Goal: Task Accomplishment & Management: Complete application form

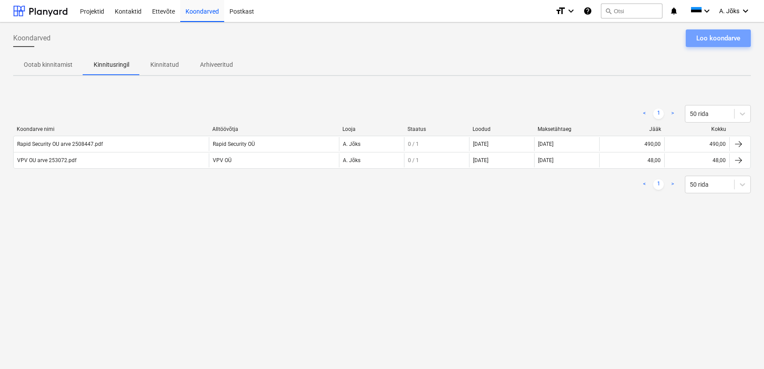
click at [731, 40] on div "Loo koondarve" at bounding box center [718, 38] width 44 height 11
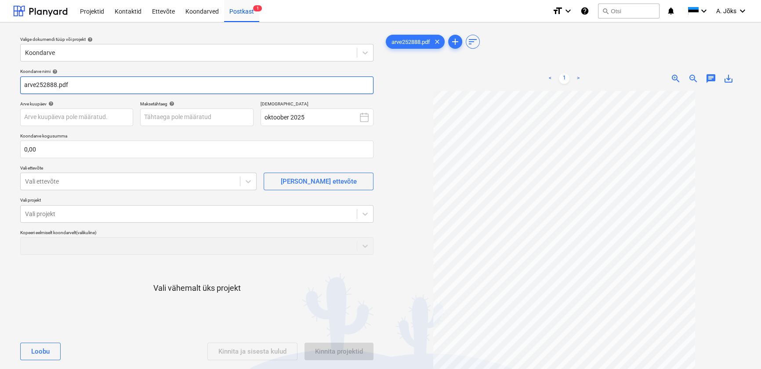
click at [36, 85] on input "arve252888.pdf" at bounding box center [196, 85] width 353 height 18
click at [22, 83] on input "arve 252888.pdf" at bounding box center [196, 85] width 353 height 18
paste input "Green Marine"
type input "Green Marine AS arve 252888.pdf"
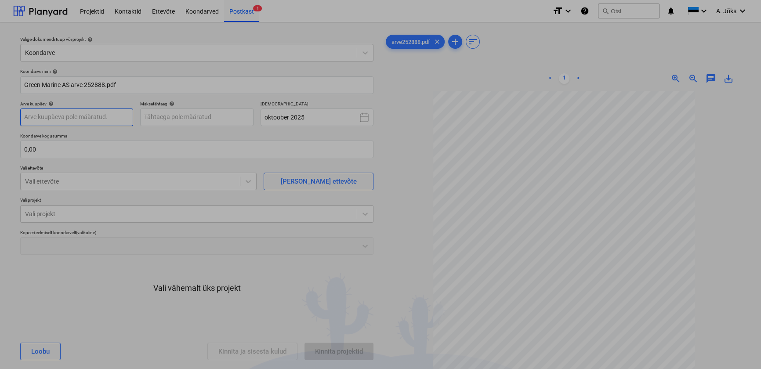
click at [49, 120] on body "Projektid Kontaktid Ettevõte Koondarved Postkast 1 format_size keyboard_arrow_d…" at bounding box center [380, 184] width 761 height 369
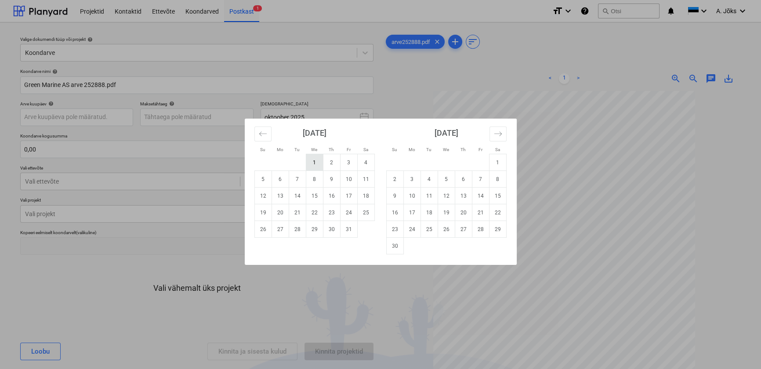
click at [312, 168] on td "1" at bounding box center [314, 162] width 17 height 17
type input "[DATE]"
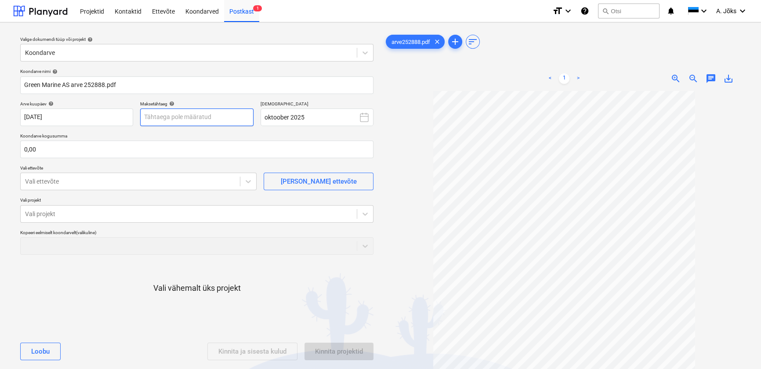
click at [199, 116] on body "Projektid Kontaktid Ettevõte Koondarved Postkast 1 format_size keyboard_arrow_d…" at bounding box center [380, 184] width 761 height 369
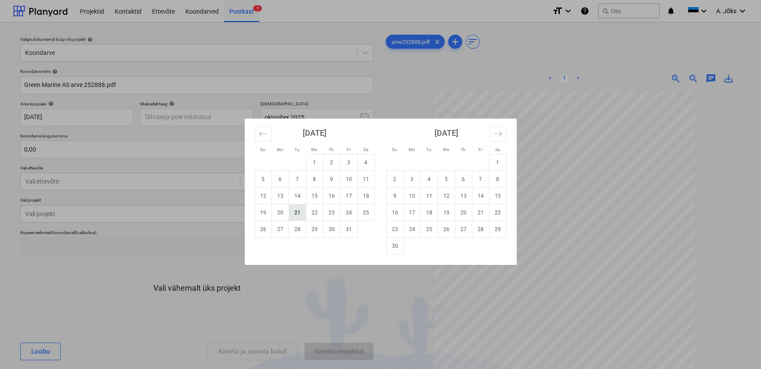
click at [298, 213] on td "21" at bounding box center [297, 212] width 17 height 17
type input "[DATE]"
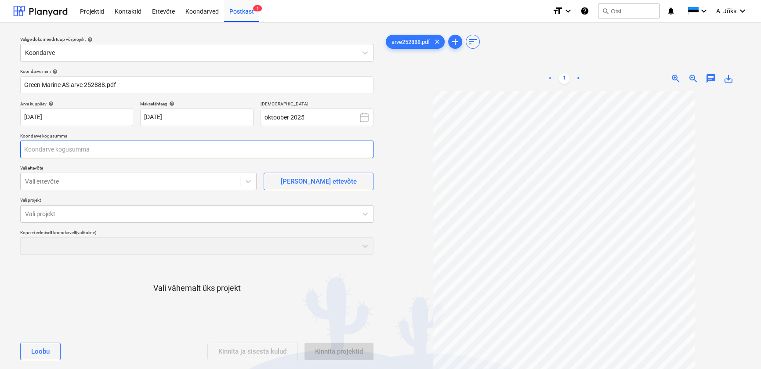
click at [150, 148] on input "text" at bounding box center [196, 150] width 353 height 18
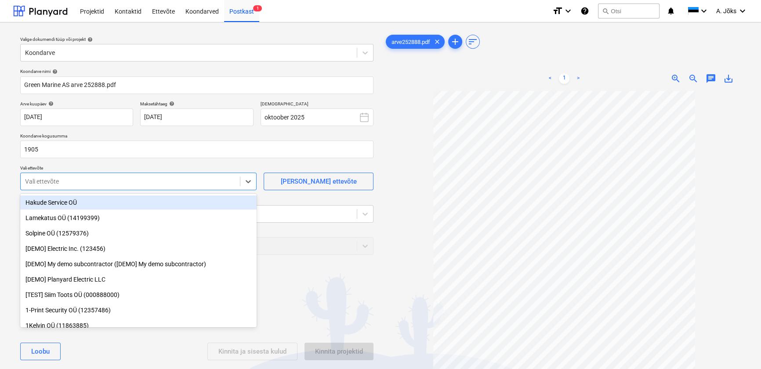
type input "1 905,00"
click at [137, 182] on div at bounding box center [130, 181] width 210 height 9
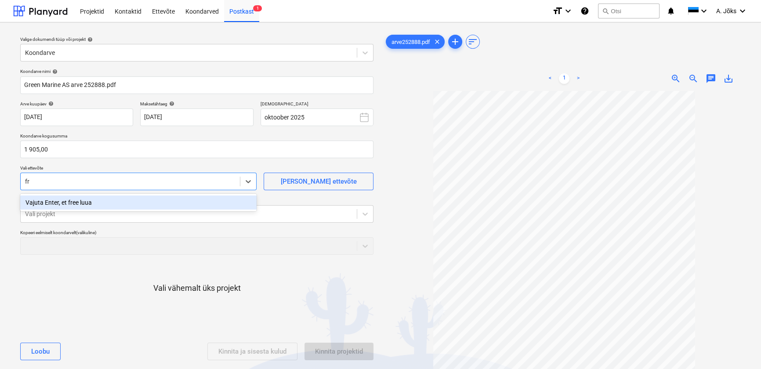
type input "f"
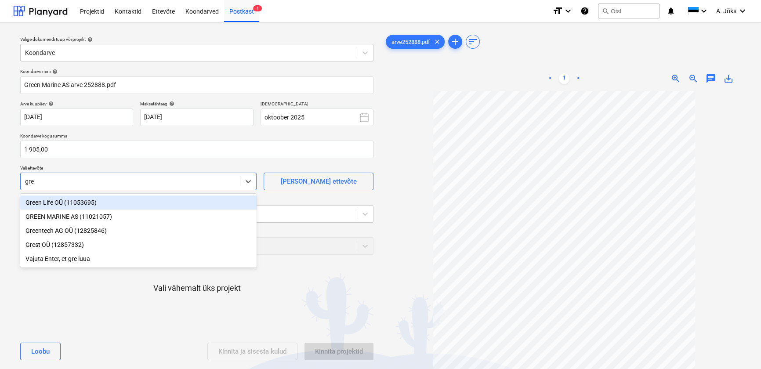
type input "gree"
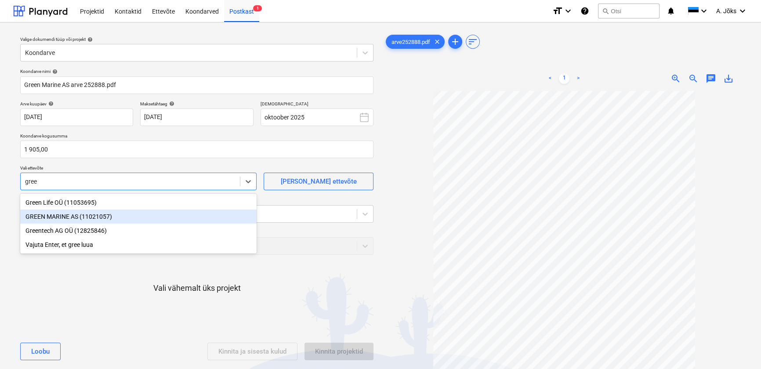
click at [63, 214] on div "GREEN MARINE AS (11021057)" at bounding box center [138, 217] width 236 height 14
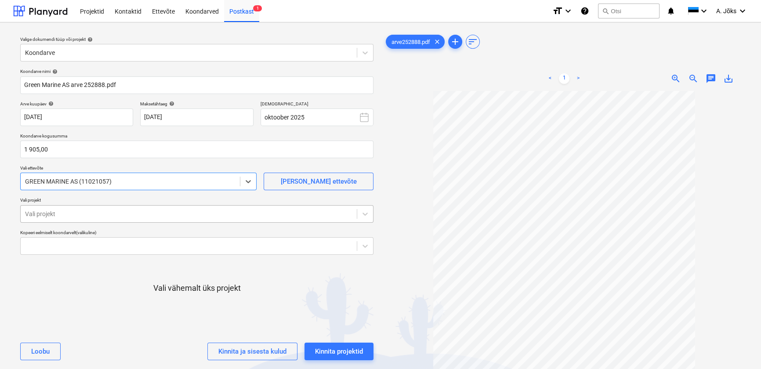
click at [67, 217] on div at bounding box center [188, 214] width 327 height 9
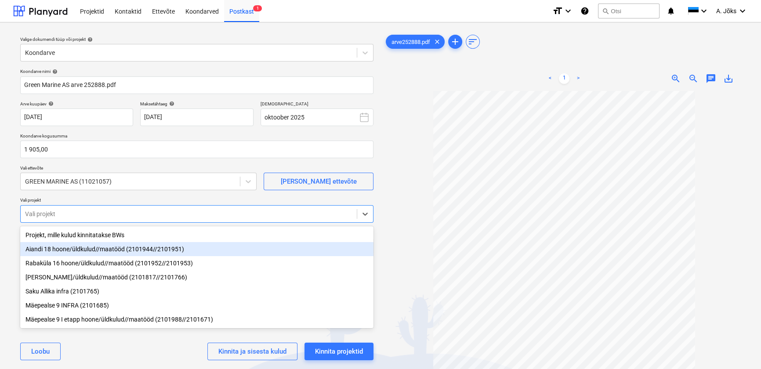
click at [71, 254] on div "Aiandi 18 hoone/üldkulud//maatööd (2101944//2101951)" at bounding box center [196, 249] width 353 height 14
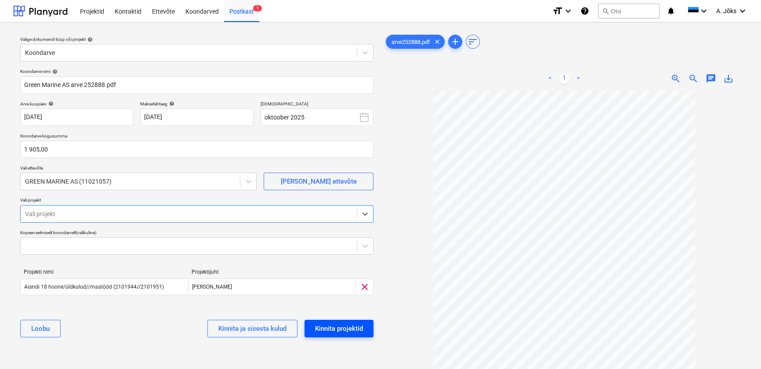
click at [339, 325] on div "Kinnita projektid" at bounding box center [339, 328] width 48 height 11
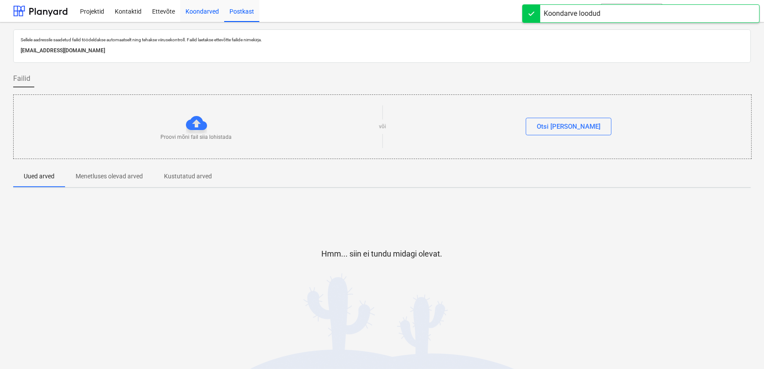
click at [196, 9] on div "Koondarved" at bounding box center [202, 11] width 44 height 22
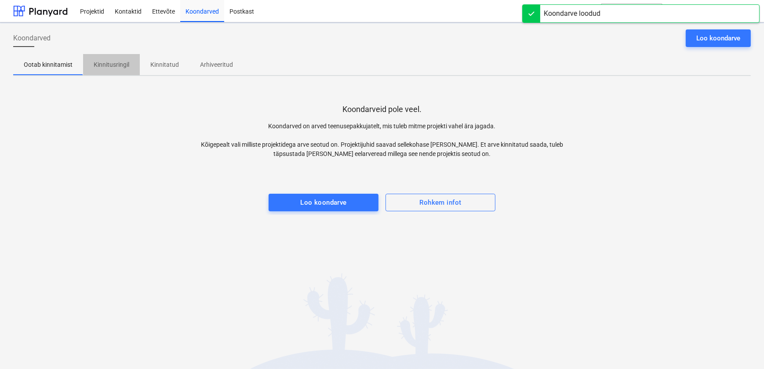
click at [106, 64] on p "Kinnitusringil" at bounding box center [112, 64] width 36 height 9
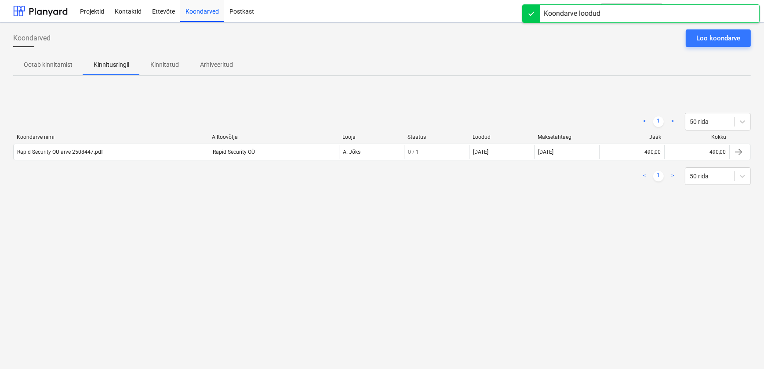
click at [154, 219] on div "Koondarved Loo koondarve Ootab kinnitamist Kinnitusringil Kinnitatud Arhiveerit…" at bounding box center [382, 195] width 764 height 347
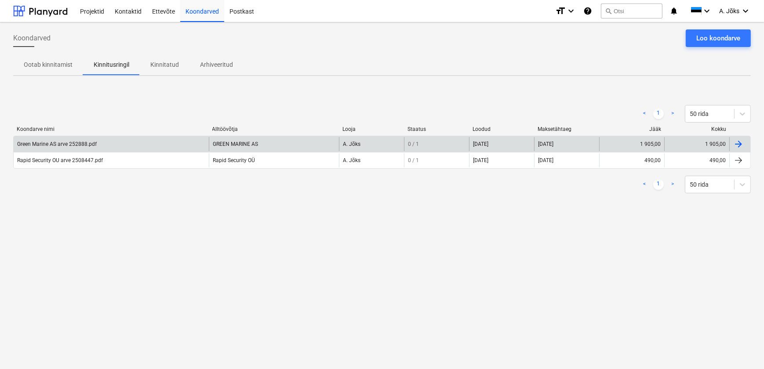
click at [66, 146] on div "Green Marine AS arve 252888.pdf" at bounding box center [57, 144] width 80 height 6
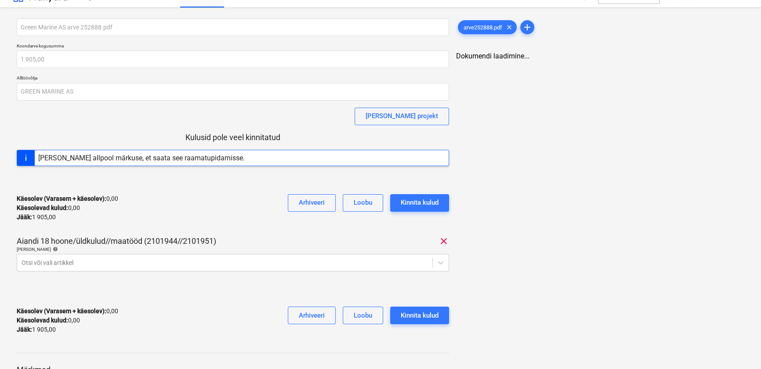
scroll to position [113, 0]
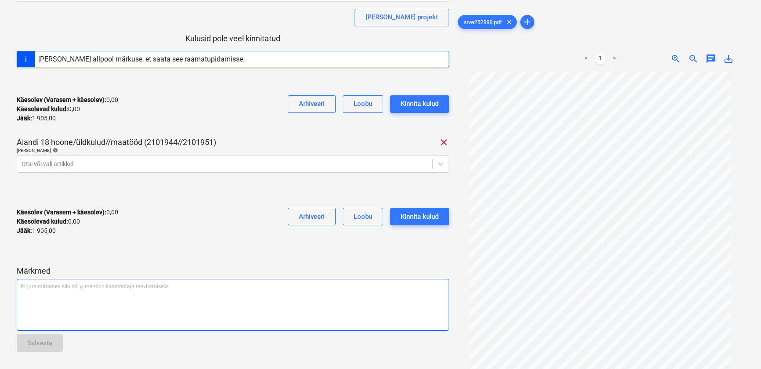
click at [92, 305] on div "Kirjuta märkmed siia või @mention kaastöötaja teavitamiseks ﻿" at bounding box center [233, 305] width 432 height 52
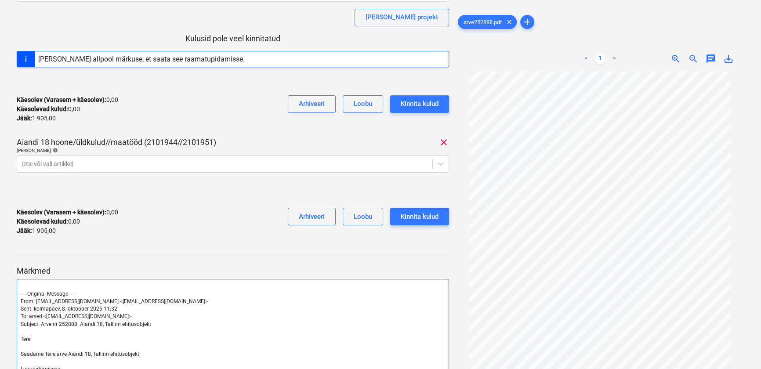
scroll to position [205, 0]
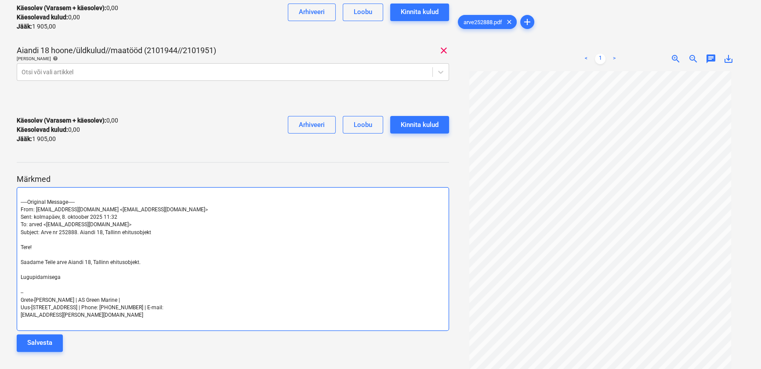
click at [21, 202] on span "-----Original Message-----" at bounding box center [48, 202] width 54 height 6
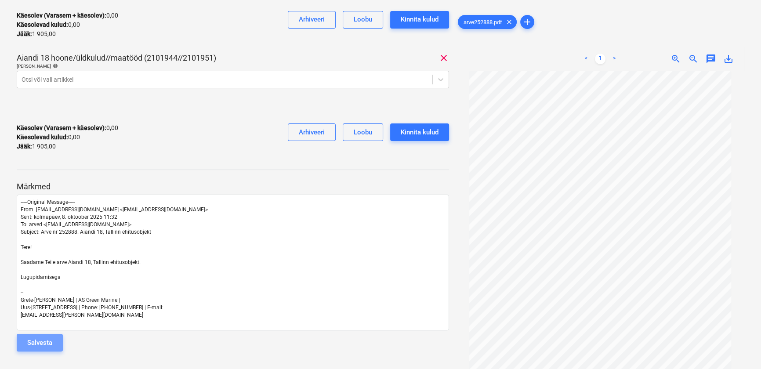
click at [57, 341] on button "Salvesta" at bounding box center [40, 343] width 46 height 18
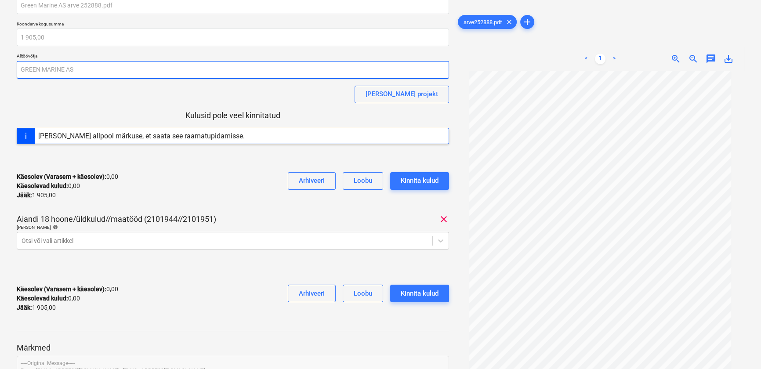
scroll to position [0, 0]
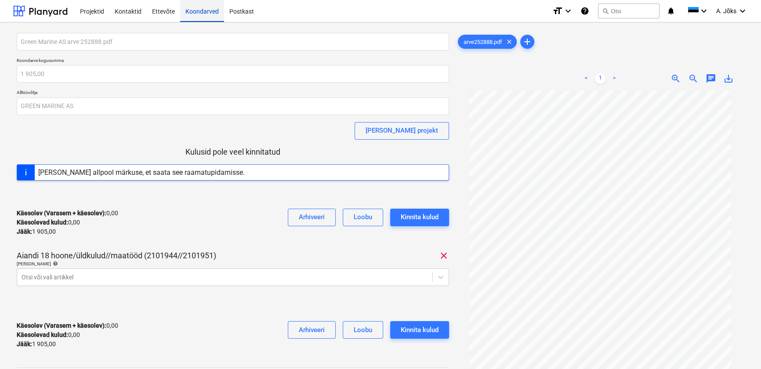
click at [198, 11] on div "Koondarved" at bounding box center [202, 11] width 44 height 22
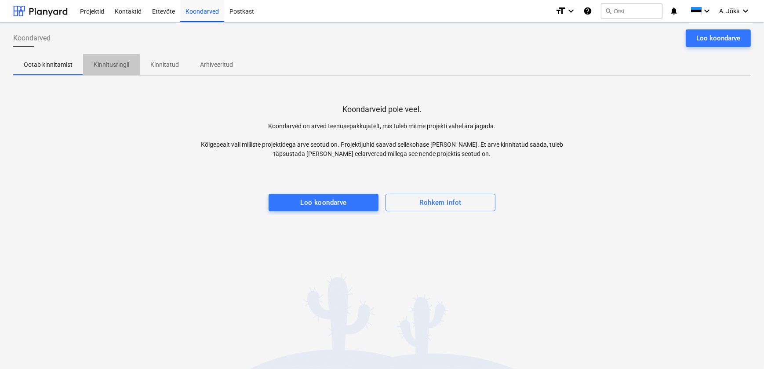
click at [117, 66] on p "Kinnitusringil" at bounding box center [112, 64] width 36 height 9
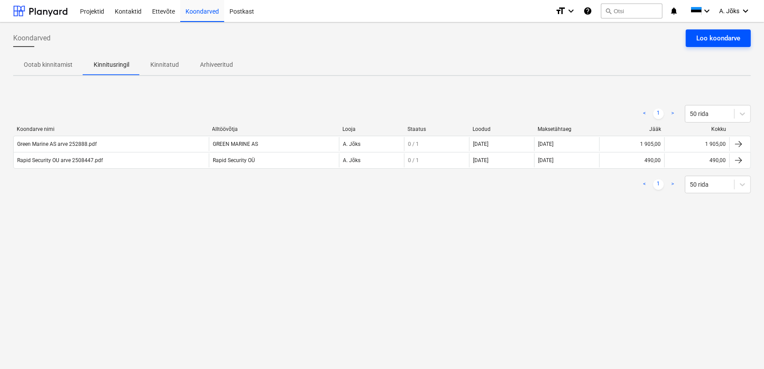
click at [717, 37] on div "Loo koondarve" at bounding box center [718, 38] width 44 height 11
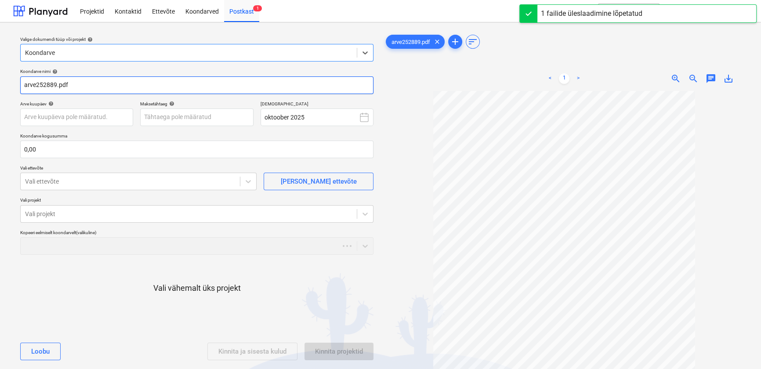
click at [34, 87] on input "arve252889.pdf" at bounding box center [196, 85] width 353 height 18
click at [35, 85] on input "arve252889.pdf" at bounding box center [196, 85] width 353 height 18
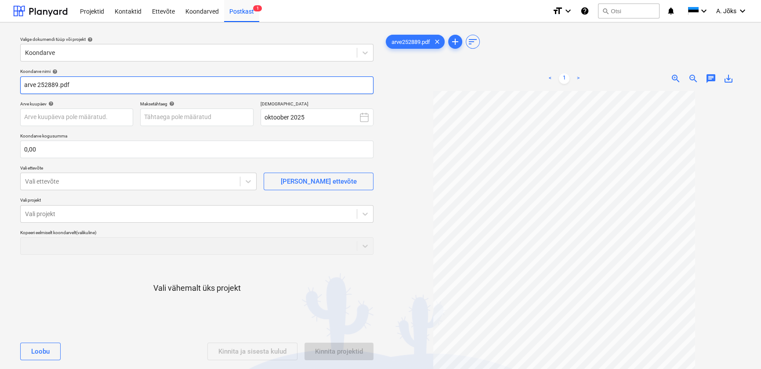
click at [24, 88] on input "arve 252889.pdf" at bounding box center [196, 85] width 353 height 18
paste input "Green Marine"
type input "Green Marine AS arve 252889.pdf"
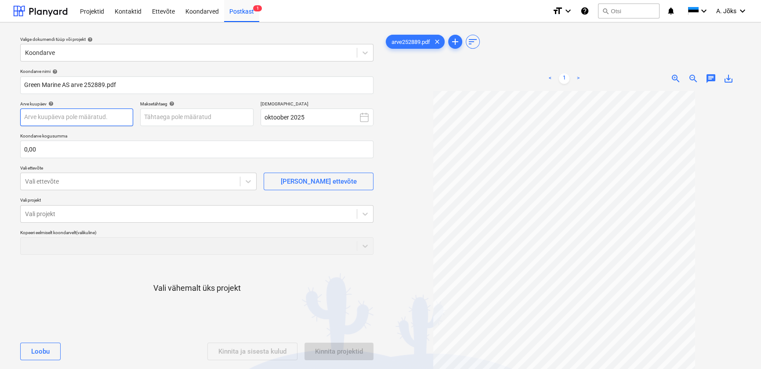
click at [94, 119] on body "Projektid Kontaktid Ettevõte Koondarved Postkast 1 format_size keyboard_arrow_d…" at bounding box center [380, 184] width 761 height 369
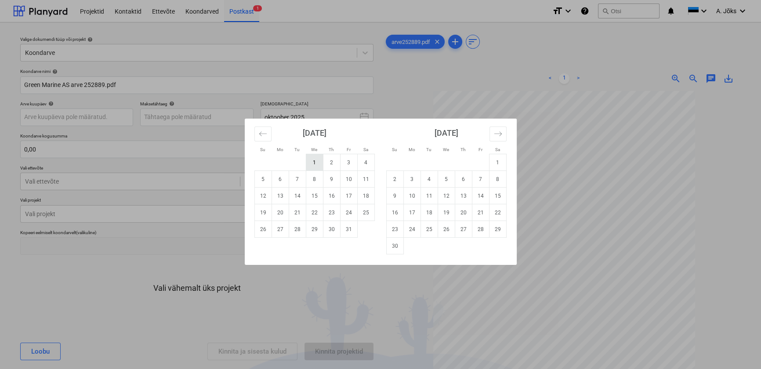
click at [313, 165] on td "1" at bounding box center [314, 162] width 17 height 17
type input "[DATE]"
click at [194, 115] on body "Projektid Kontaktid Ettevõte Koondarved Postkast 1 format_size keyboard_arrow_d…" at bounding box center [380, 184] width 761 height 369
click at [297, 212] on td "21" at bounding box center [297, 212] width 17 height 17
type input "[DATE]"
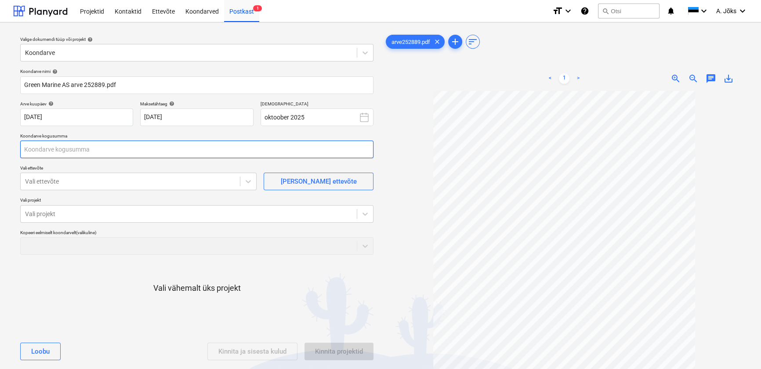
click at [159, 150] on input "text" at bounding box center [196, 150] width 353 height 18
type input "1 300,00"
click at [97, 184] on div at bounding box center [130, 181] width 210 height 9
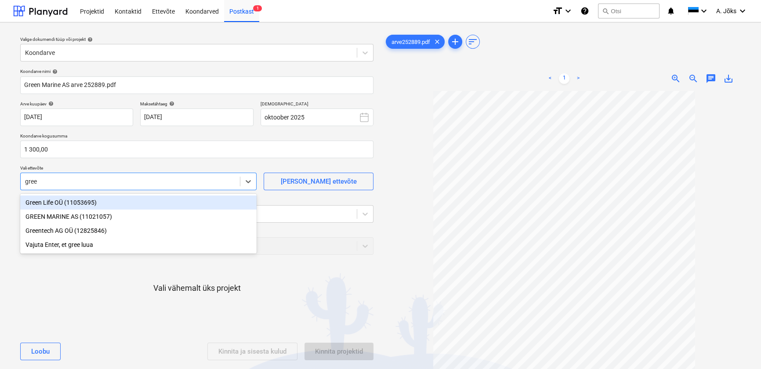
type input "green"
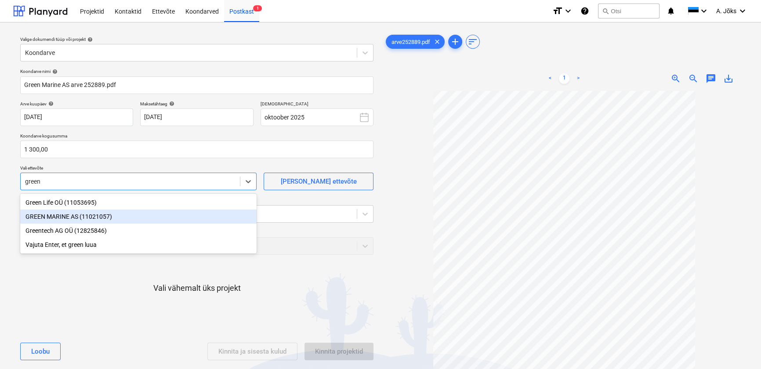
click at [70, 217] on div "GREEN MARINE AS (11021057)" at bounding box center [138, 217] width 236 height 14
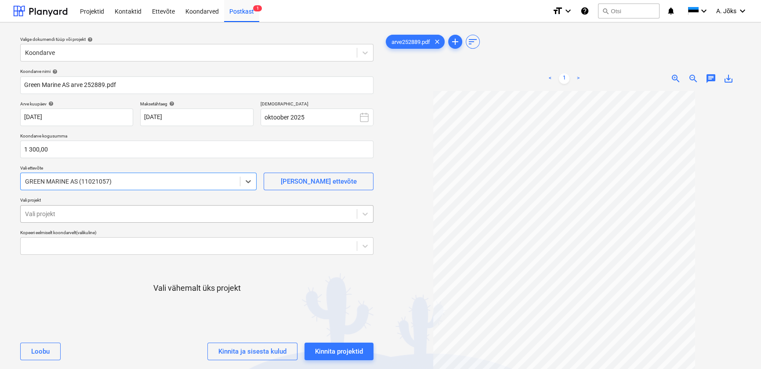
click at [73, 214] on div at bounding box center [188, 214] width 327 height 9
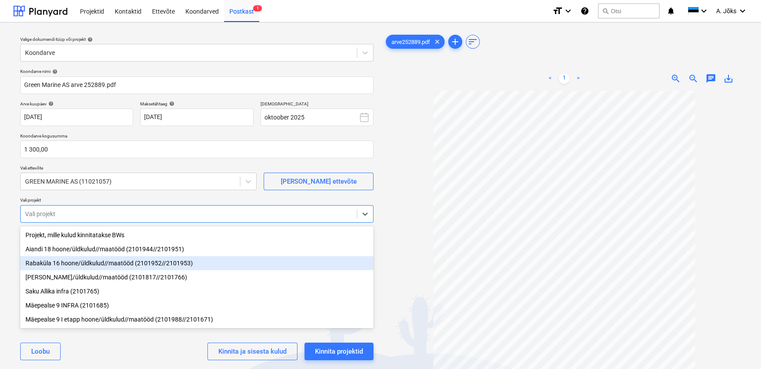
click at [101, 266] on div "Rabaküla 16 hoone/üldkulud//maatööd (2101952//2101953)" at bounding box center [196, 263] width 353 height 14
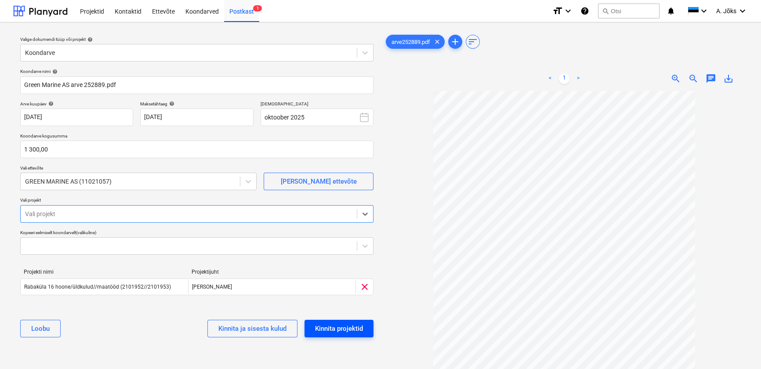
click at [339, 329] on div "Kinnita projektid" at bounding box center [339, 328] width 48 height 11
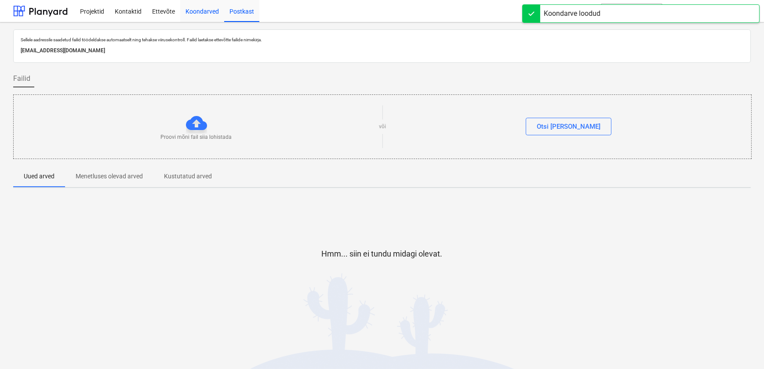
click at [199, 13] on div "Koondarved" at bounding box center [202, 11] width 44 height 22
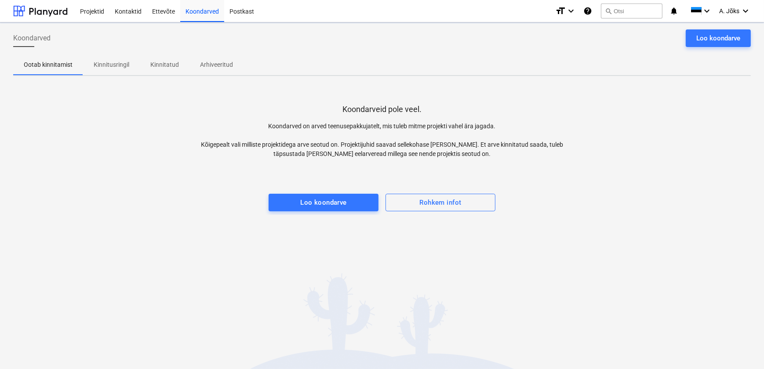
click at [105, 64] on p "Kinnitusringil" at bounding box center [112, 64] width 36 height 9
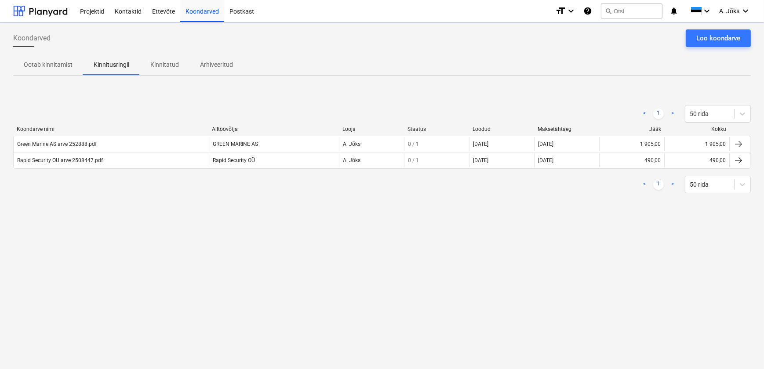
click at [126, 206] on div "< 1 > 50 rida Koondarve nimi Alltöövõtja Looja Staatus Loodud Maksetähtaeg Jääk…" at bounding box center [381, 149] width 737 height 132
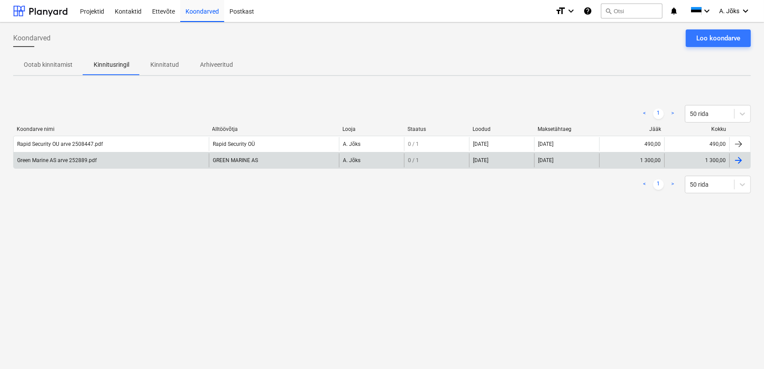
click at [88, 161] on div "Green Marine AS arve 252889.pdf" at bounding box center [57, 160] width 80 height 6
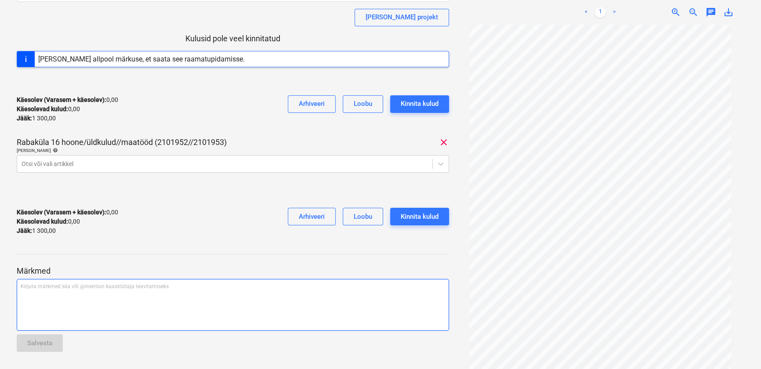
click at [106, 299] on div "Kirjuta märkmed siia või @mention kaastöötaja teavitamiseks ﻿" at bounding box center [233, 305] width 432 height 52
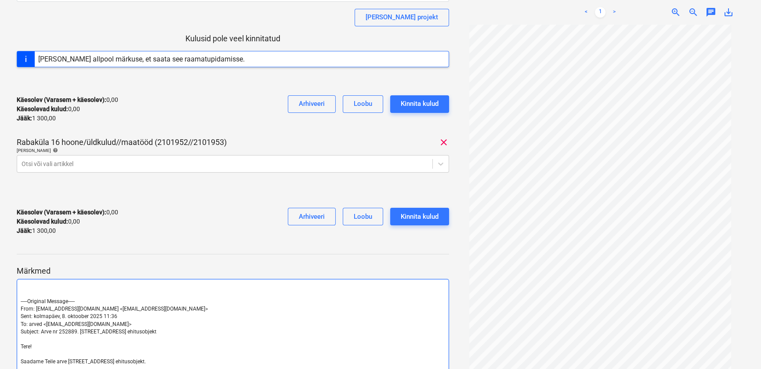
scroll to position [213, 0]
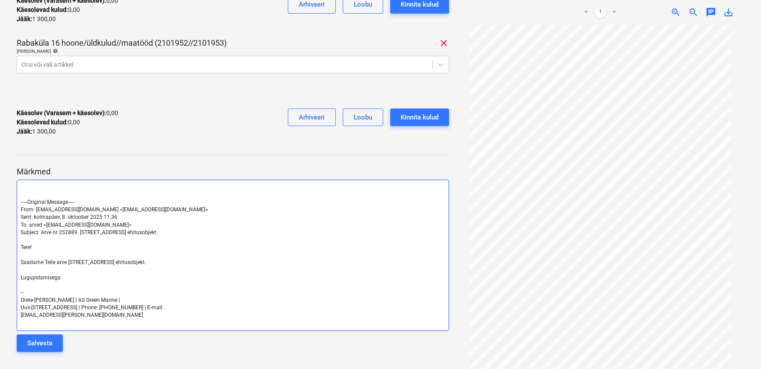
click at [22, 202] on span "-----Original Message-----" at bounding box center [48, 202] width 54 height 6
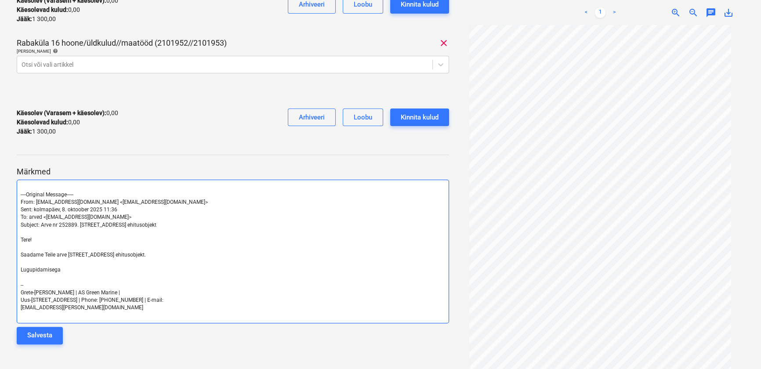
scroll to position [205, 0]
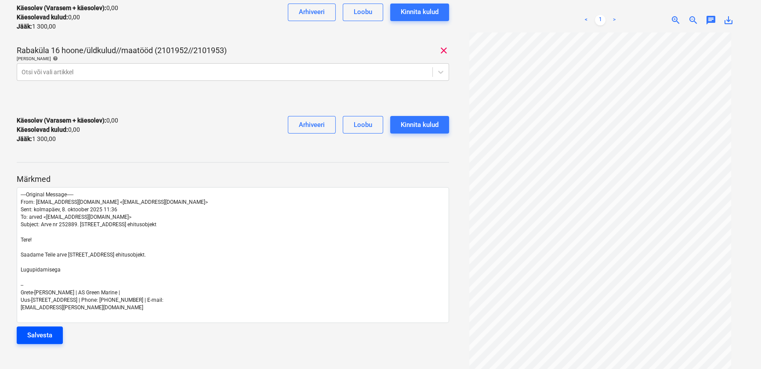
click at [51, 334] on div "Salvesta" at bounding box center [39, 335] width 25 height 11
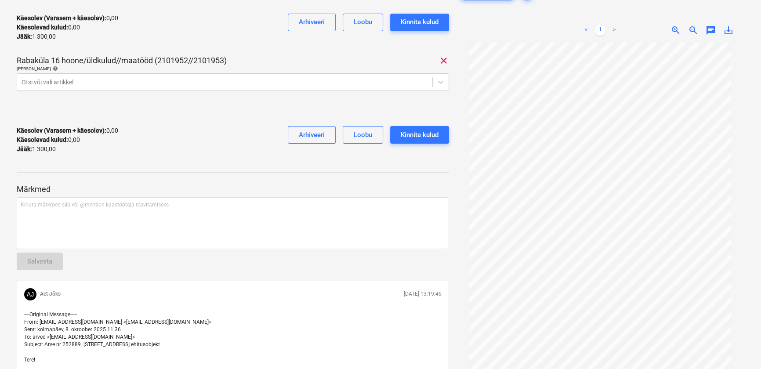
scroll to position [0, 0]
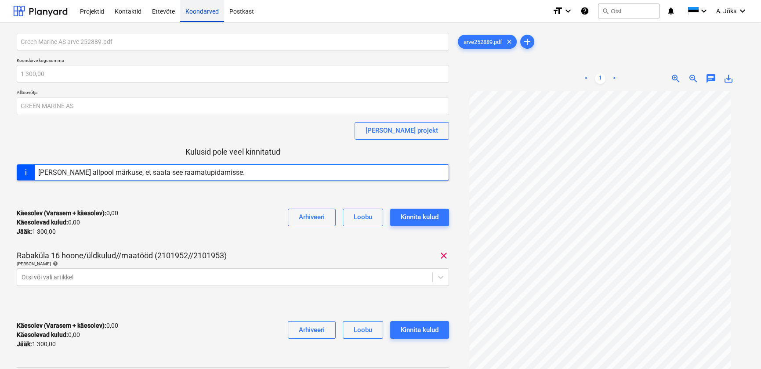
click at [211, 14] on div "Koondarved" at bounding box center [202, 11] width 44 height 22
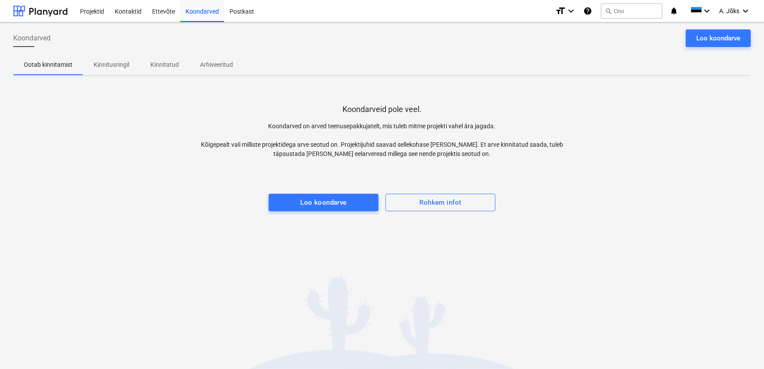
click at [118, 68] on p "Kinnitusringil" at bounding box center [112, 64] width 36 height 9
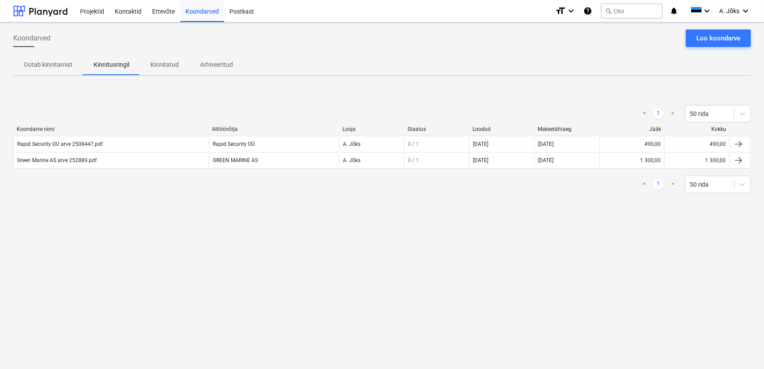
click at [192, 296] on div "Koondarved Loo koondarve Ootab kinnitamist Kinnitusringil Kinnitatud Arhiveerit…" at bounding box center [382, 195] width 764 height 347
click at [555, 264] on div "Koondarved Loo koondarve Ootab kinnitamist Kinnitusringil Kinnitatud Arhiveerit…" at bounding box center [382, 195] width 764 height 347
click at [700, 40] on div "Loo koondarve" at bounding box center [718, 38] width 44 height 11
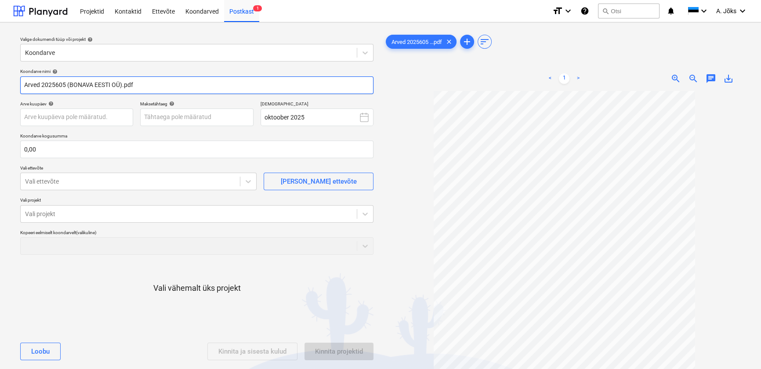
click at [122, 86] on input "Arved 2025605 (BONAVA EESTI OÜ).pdf" at bounding box center [196, 85] width 353 height 18
click at [40, 83] on input "Arved 2025605.pdf" at bounding box center [196, 85] width 353 height 18
click at [28, 86] on input "Arve 2025605.pdf" at bounding box center [196, 85] width 353 height 18
paste input "Topdoor OÜ"
type input "Topdoor OU arve 2025605.pdf"
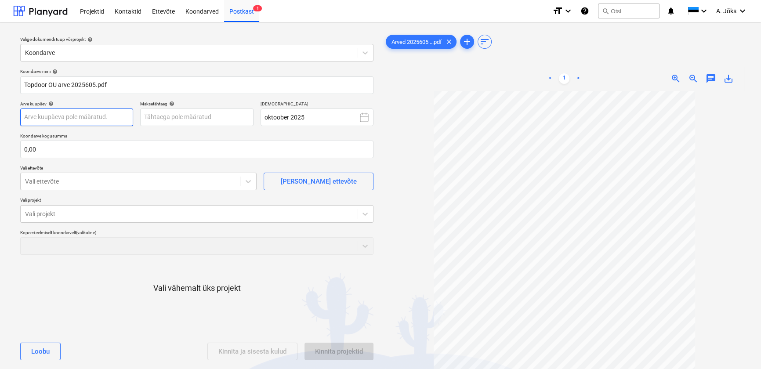
click at [56, 120] on body "Projektid Kontaktid Ettevõte Koondarved Postkast 1 format_size keyboard_arrow_d…" at bounding box center [380, 184] width 761 height 369
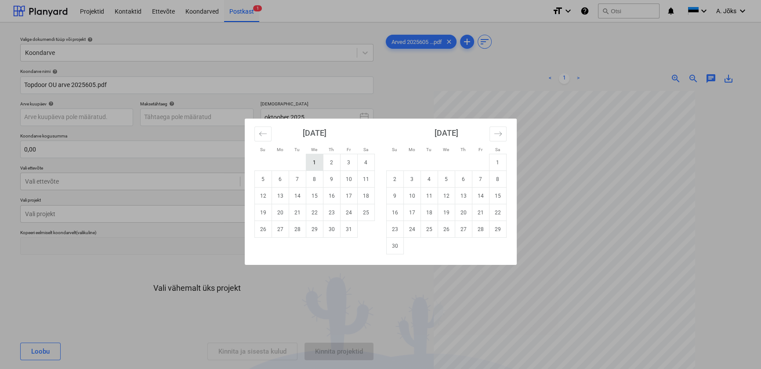
click at [310, 163] on td "1" at bounding box center [314, 162] width 17 height 17
type input "[DATE]"
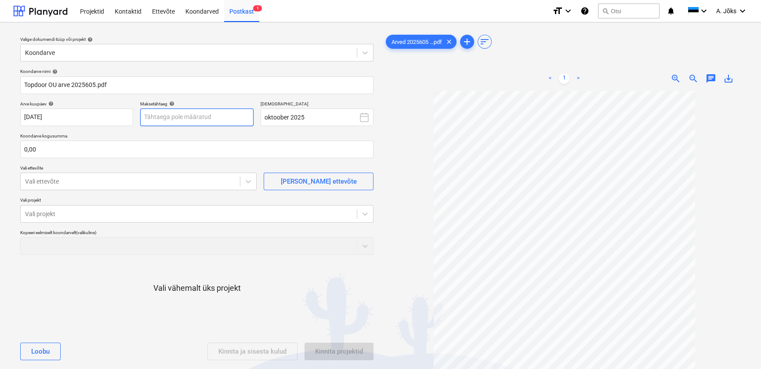
click at [163, 116] on body "Projektid Kontaktid Ettevõte Koondarved Postkast 1 format_size keyboard_arrow_d…" at bounding box center [380, 184] width 761 height 369
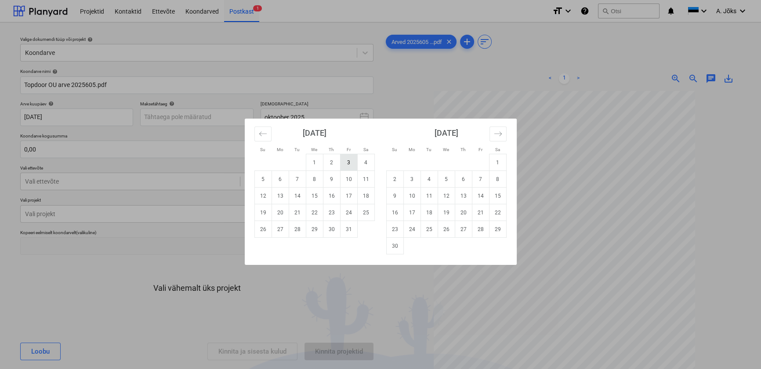
click at [348, 165] on td "3" at bounding box center [348, 162] width 17 height 17
type input "[DATE]"
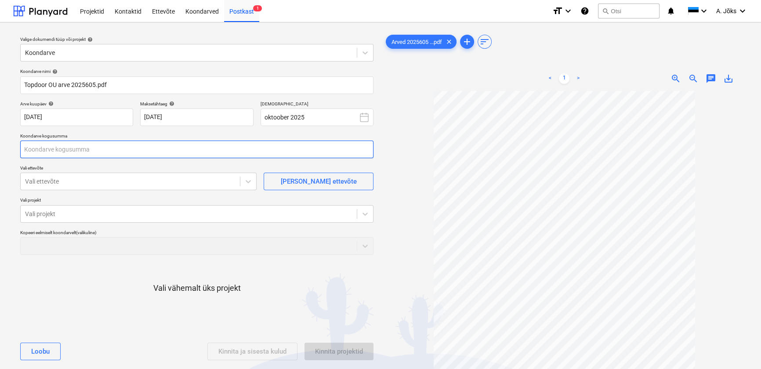
click at [110, 146] on input "text" at bounding box center [196, 150] width 353 height 18
type input "898,37"
click at [79, 182] on div at bounding box center [130, 181] width 210 height 9
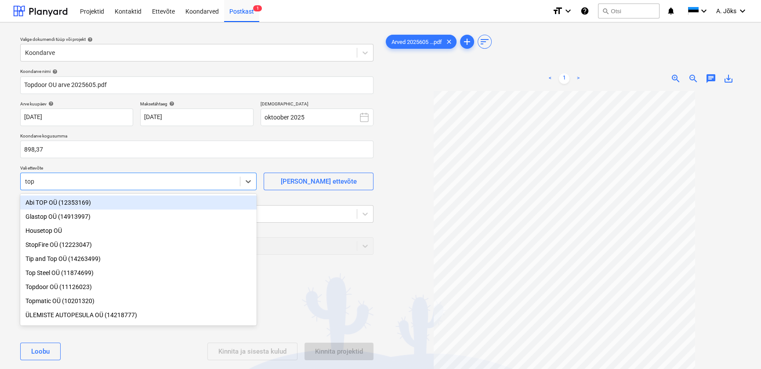
type input "topd"
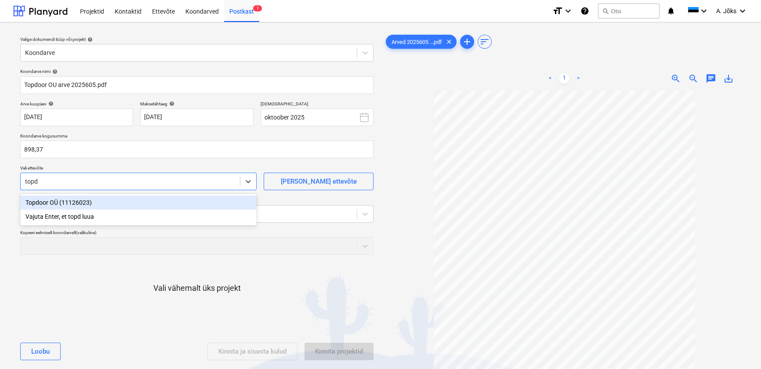
click at [83, 205] on div "Topdoor OÜ (11126023)" at bounding box center [138, 203] width 236 height 14
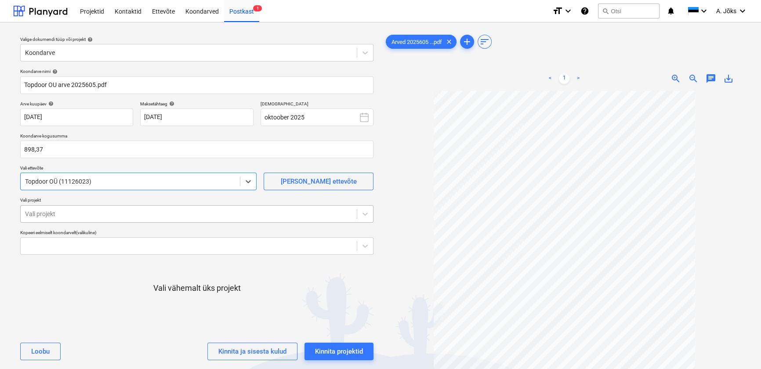
click at [85, 211] on div at bounding box center [188, 214] width 327 height 9
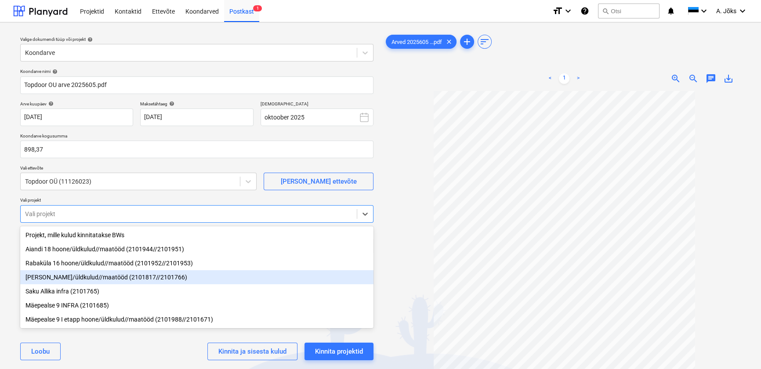
click at [81, 275] on div "[PERSON_NAME]/üldkulud//maatööd (2101817//2101766)" at bounding box center [196, 277] width 353 height 14
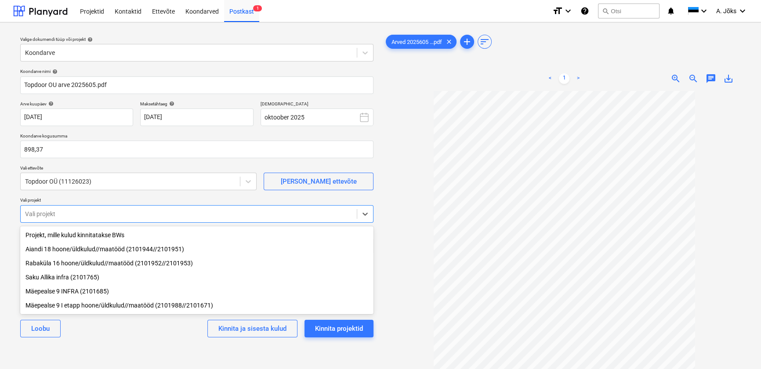
click at [129, 342] on div "[PERSON_NAME] ja sisesta kulud Kinnita projektid" at bounding box center [196, 329] width 353 height 32
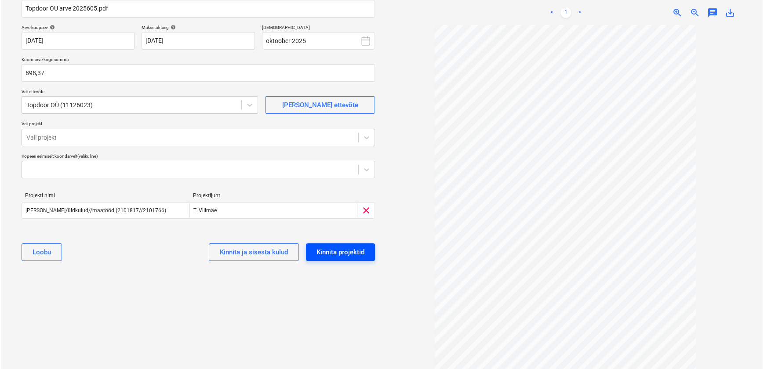
scroll to position [36, 0]
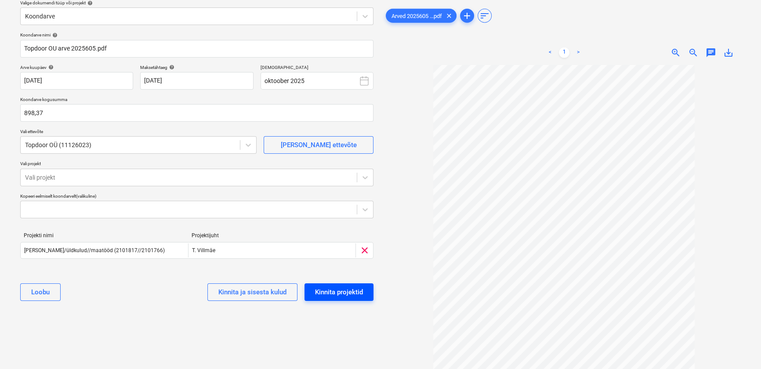
click at [330, 294] on div "Kinnita projektid" at bounding box center [339, 291] width 48 height 11
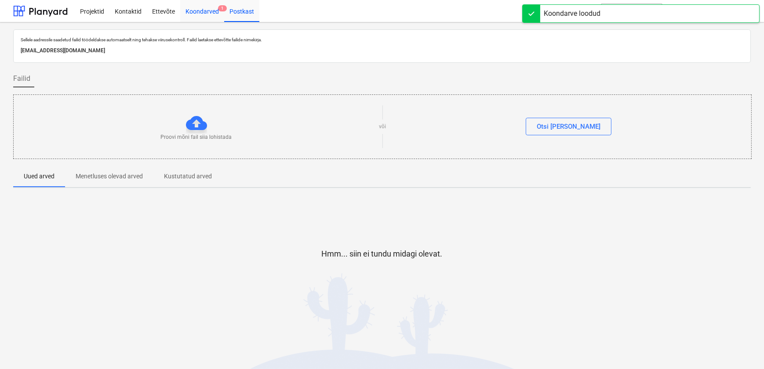
click at [199, 13] on div "Koondarved 1" at bounding box center [202, 11] width 44 height 22
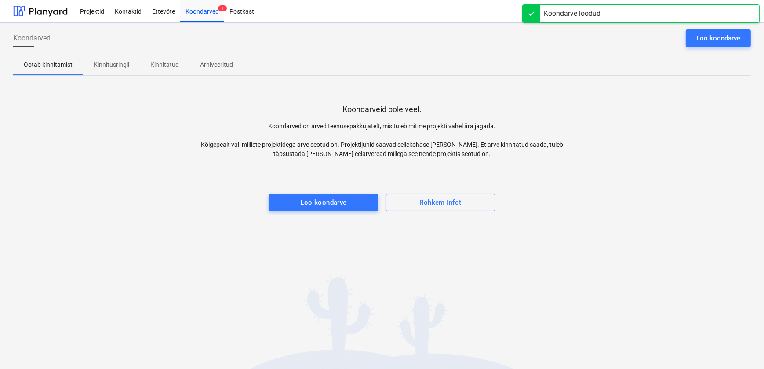
click at [115, 63] on p "Kinnitusringil" at bounding box center [112, 64] width 36 height 9
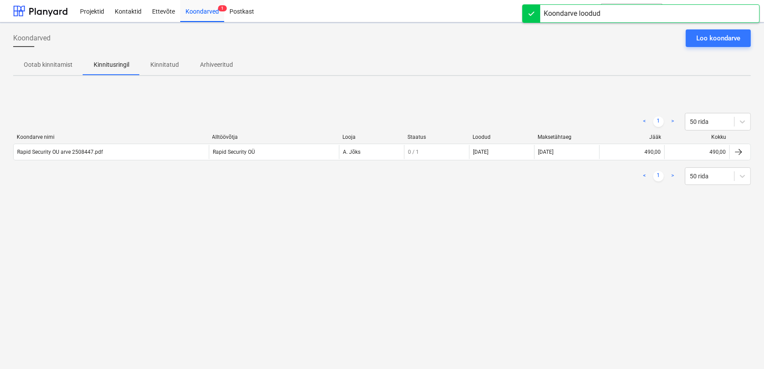
click at [150, 235] on div "Koondarved Loo koondarve Ootab kinnitamist Kinnitusringil Kinnitatud Arhiveerit…" at bounding box center [382, 195] width 764 height 347
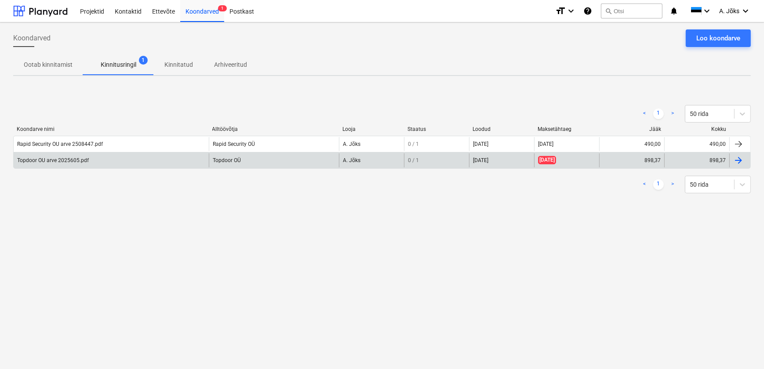
click at [76, 161] on div "Topdoor OU arve 2025605.pdf" at bounding box center [53, 160] width 72 height 6
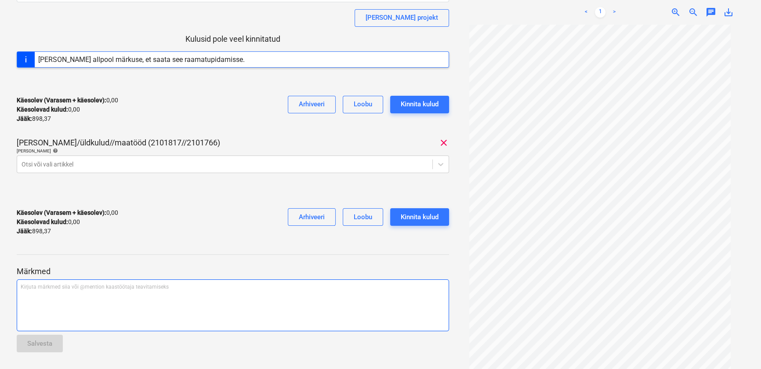
scroll to position [113, 0]
click at [103, 299] on div "Kirjuta märkmed siia või @mention kaastöötaja teavitamiseks ﻿" at bounding box center [233, 305] width 432 height 52
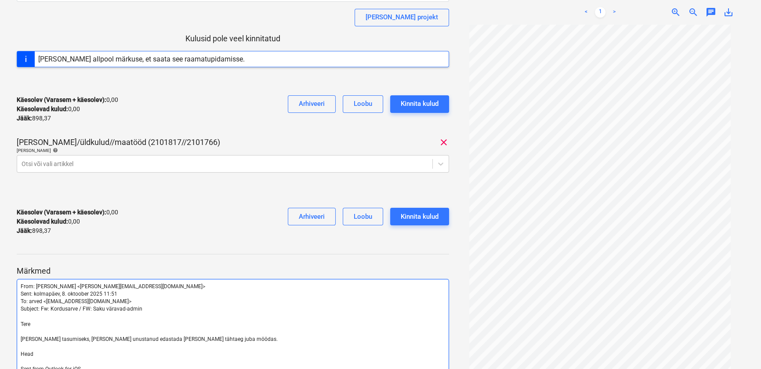
scroll to position [492, 0]
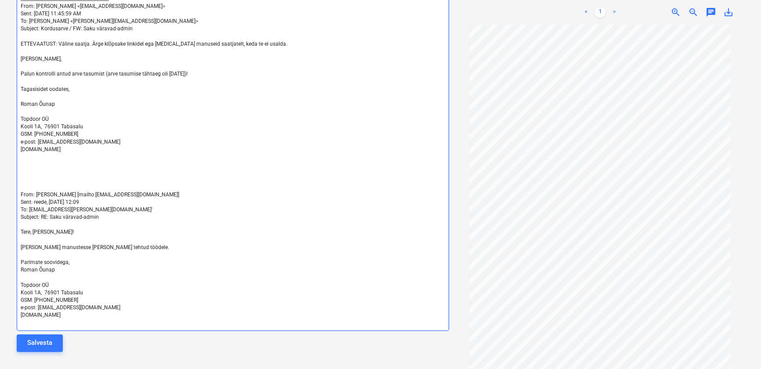
click at [52, 181] on p at bounding box center [233, 179] width 424 height 7
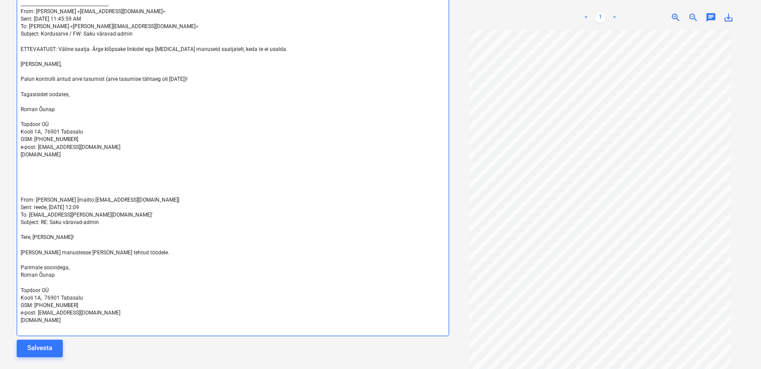
scroll to position [479, 0]
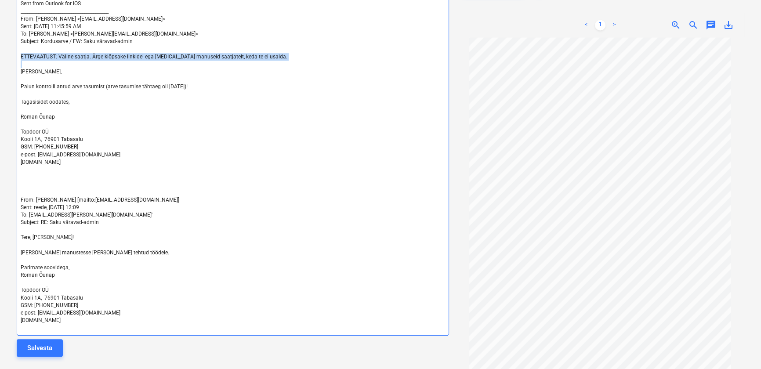
drag, startPoint x: 88, startPoint y: 62, endPoint x: 17, endPoint y: 55, distance: 71.5
click at [17, 55] on div "From: [PERSON_NAME] <[PERSON_NAME][EMAIL_ADDRESS][DOMAIN_NAME]> Sent: kolmapäev…" at bounding box center [233, 124] width 432 height 423
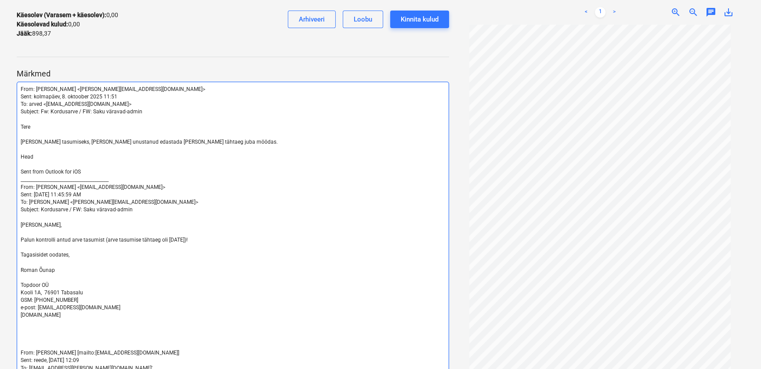
scroll to position [343, 0]
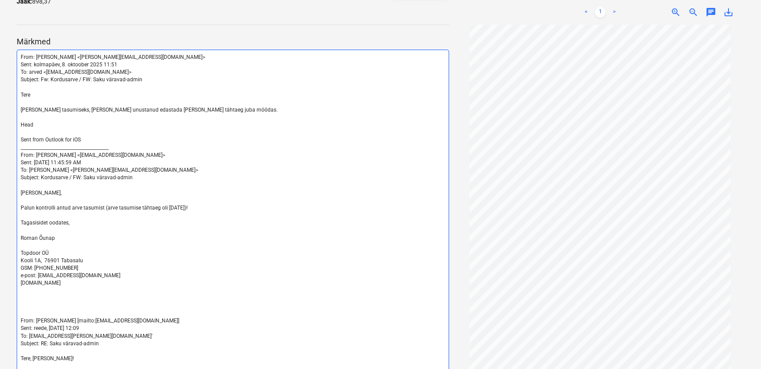
click at [65, 313] on p at bounding box center [233, 313] width 424 height 7
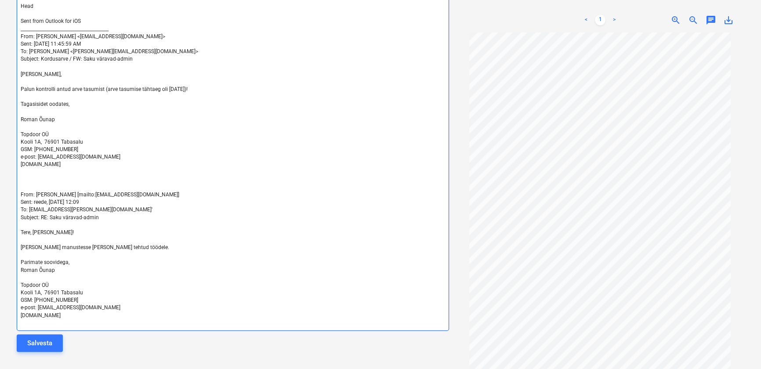
scroll to position [456, 0]
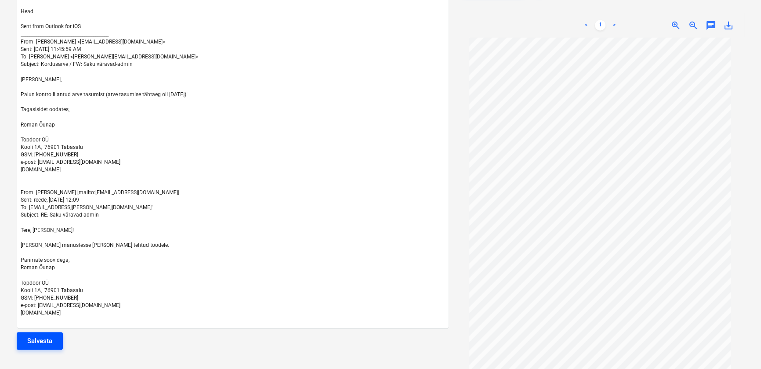
click at [54, 338] on button "Salvesta" at bounding box center [40, 341] width 46 height 18
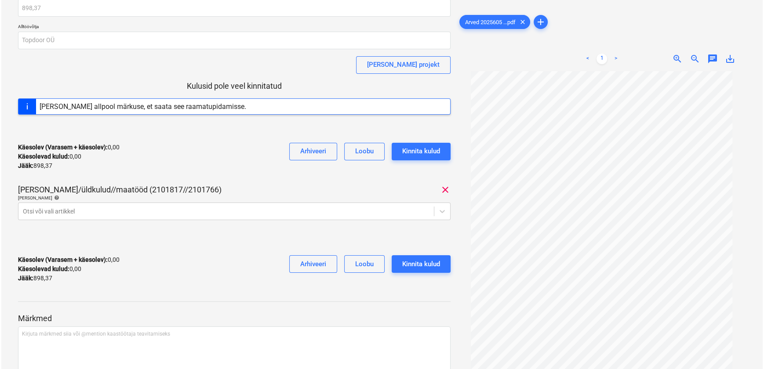
scroll to position [0, 0]
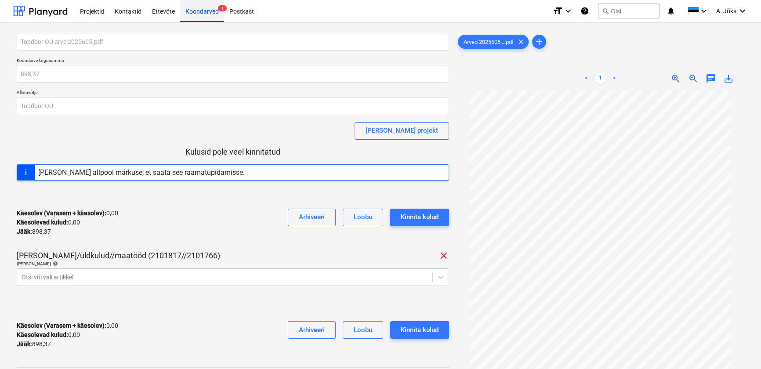
click at [206, 11] on div "Koondarved 1" at bounding box center [202, 11] width 44 height 22
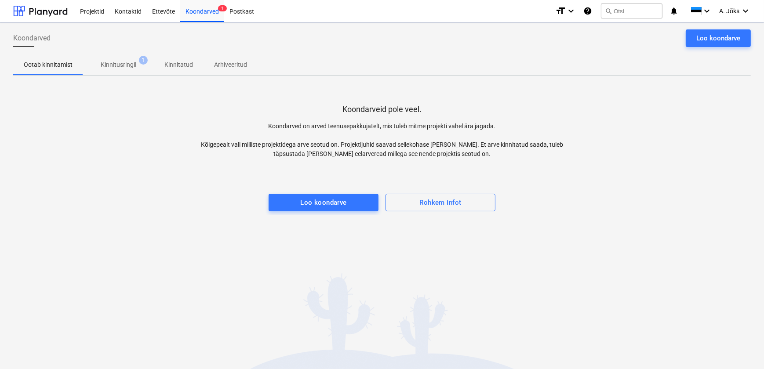
click at [128, 63] on p "Kinnitusringil" at bounding box center [119, 64] width 36 height 9
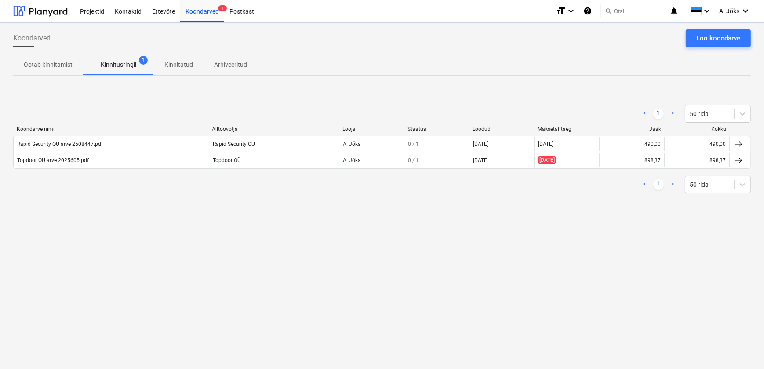
click at [303, 188] on div "< 1 > 50 rida" at bounding box center [381, 185] width 737 height 18
click at [707, 41] on div "Loo koondarve" at bounding box center [718, 38] width 44 height 11
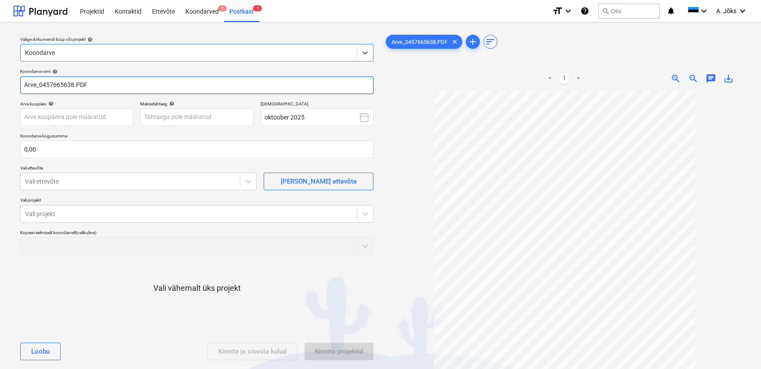
click at [43, 87] on input "Arve_0457665638.PDF" at bounding box center [196, 85] width 353 height 18
paste input "Kesko Senukai [GEOGRAPHIC_DATA]"
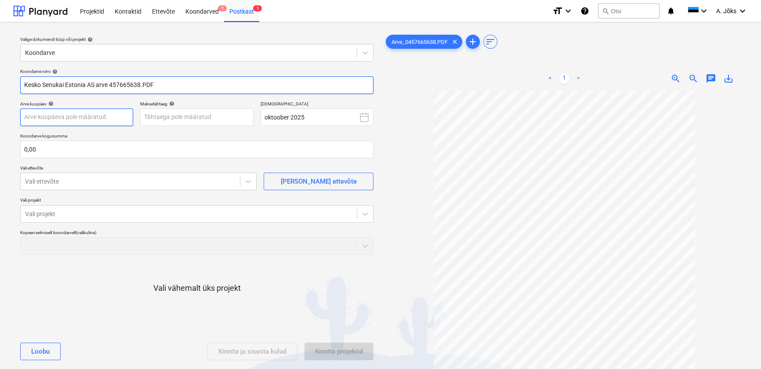
type input "Kesko Senukai Estonia AS arve 457665638.PDF"
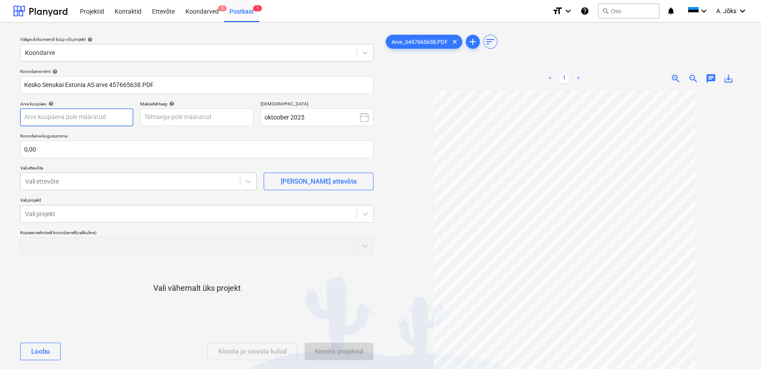
click at [82, 118] on body "Projektid Kontaktid Ettevõte Koondarved 1 Postkast 1 format_size keyboard_arrow…" at bounding box center [380, 184] width 761 height 369
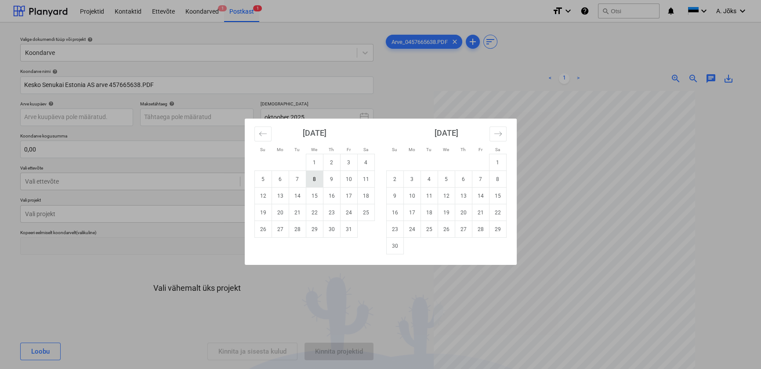
click at [316, 181] on td "8" at bounding box center [314, 179] width 17 height 17
type input "[DATE]"
click at [216, 120] on body "Projektid Kontaktid Ettevõte Koondarved 1 Postkast 1 format_size keyboard_arrow…" at bounding box center [380, 184] width 761 height 369
click at [500, 133] on icon "Move forward to switch to the next month." at bounding box center [498, 134] width 8 height 8
click at [397, 180] on td "7" at bounding box center [394, 179] width 17 height 17
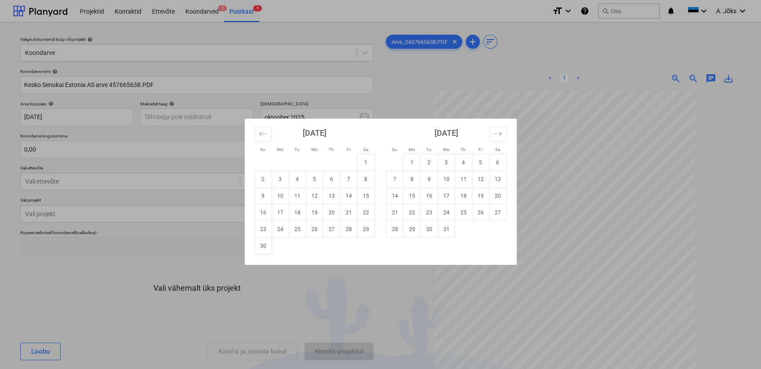
type input "[DATE]"
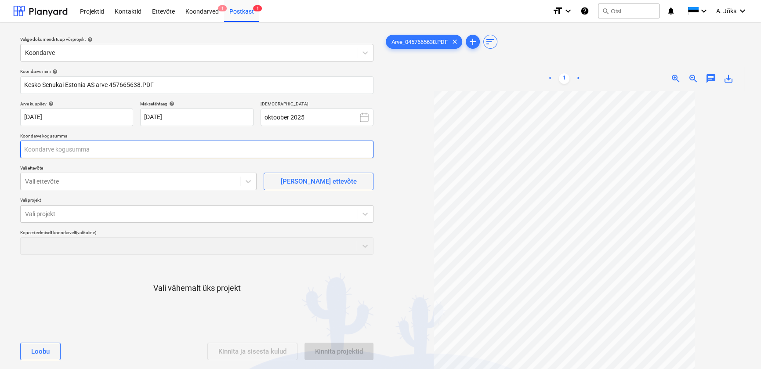
click at [84, 150] on input "text" at bounding box center [196, 150] width 353 height 18
type input "0,00"
type input "45,95"
click at [157, 185] on div at bounding box center [130, 181] width 210 height 9
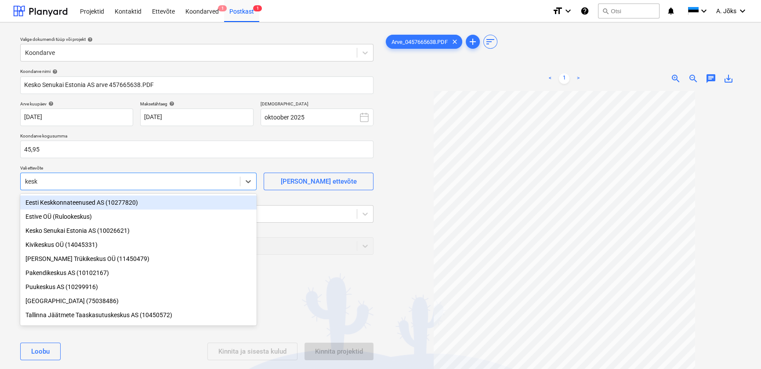
type input "kesko"
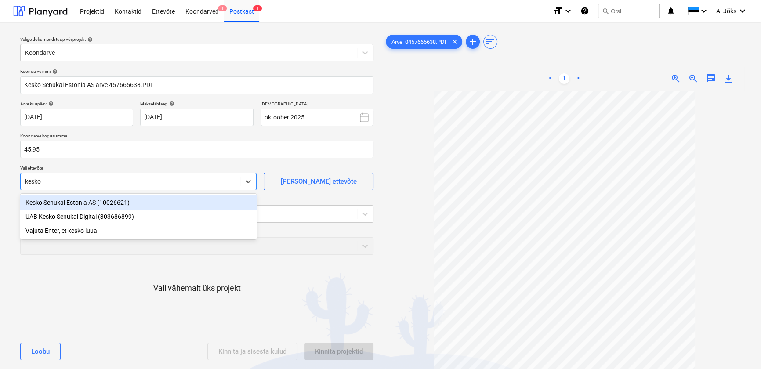
click at [90, 204] on div "Kesko Senukai Estonia AS (10026621)" at bounding box center [138, 203] width 236 height 14
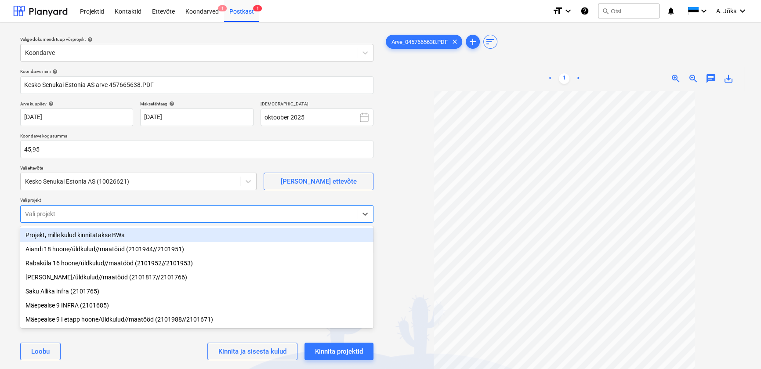
click at [89, 214] on div at bounding box center [188, 214] width 327 height 9
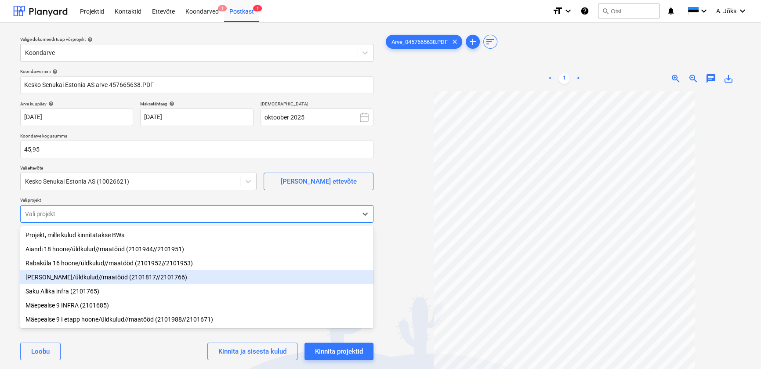
click at [82, 279] on div "[PERSON_NAME]/üldkulud//maatööd (2101817//2101766)" at bounding box center [196, 277] width 353 height 14
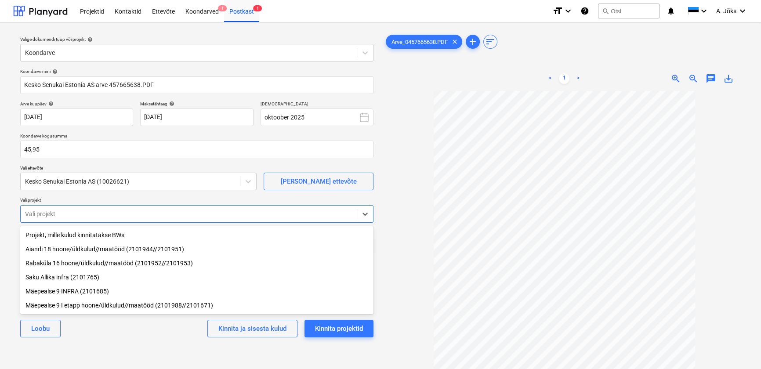
click at [123, 338] on div "[PERSON_NAME] ja sisesta kulud Kinnita projektid" at bounding box center [196, 329] width 353 height 32
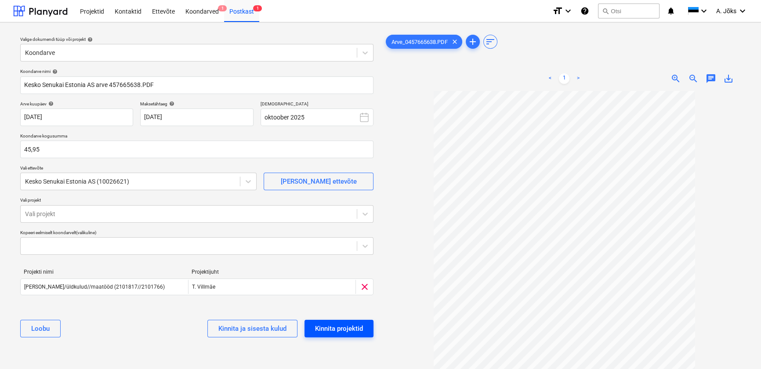
click at [337, 326] on div "Kinnita projektid" at bounding box center [339, 328] width 48 height 11
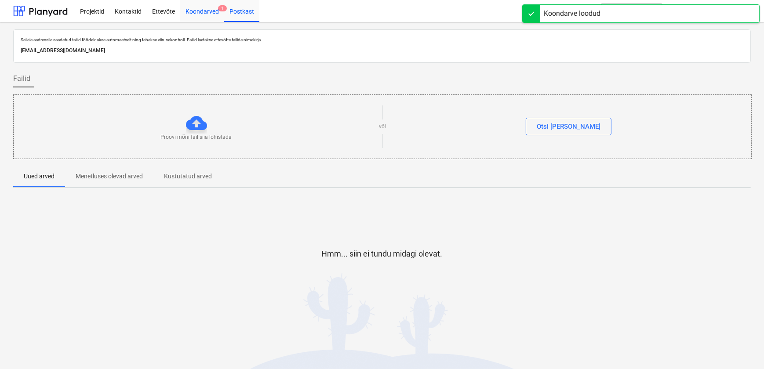
click at [192, 13] on div "Koondarved 1" at bounding box center [202, 11] width 44 height 22
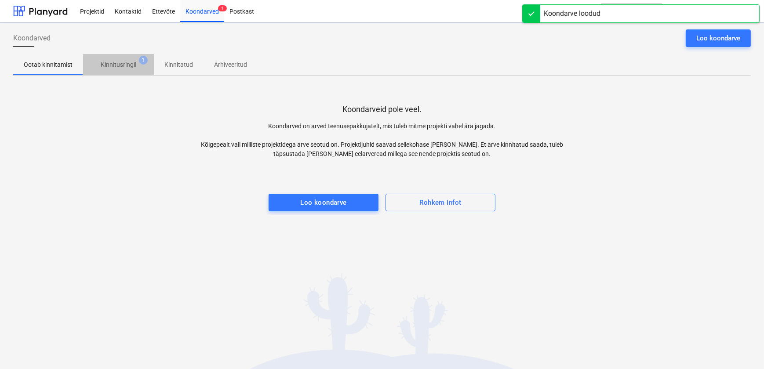
click at [127, 66] on p "Kinnitusringil" at bounding box center [119, 64] width 36 height 9
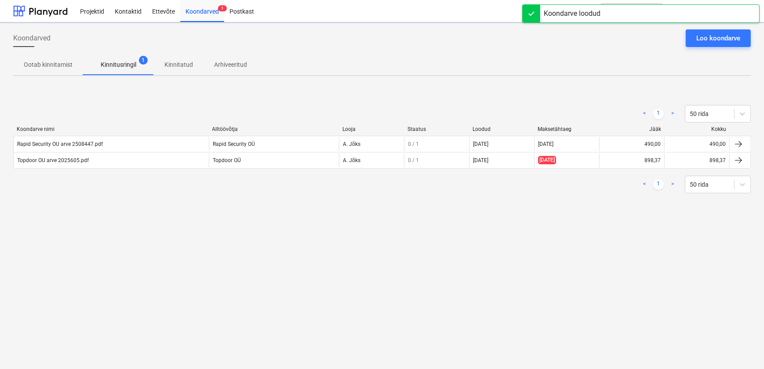
click at [254, 240] on div "Koondarved Loo koondarve Ootab kinnitamist Kinnitusringil 1 Kinnitatud Arhiveer…" at bounding box center [382, 195] width 764 height 347
